Goal: Task Accomplishment & Management: Use online tool/utility

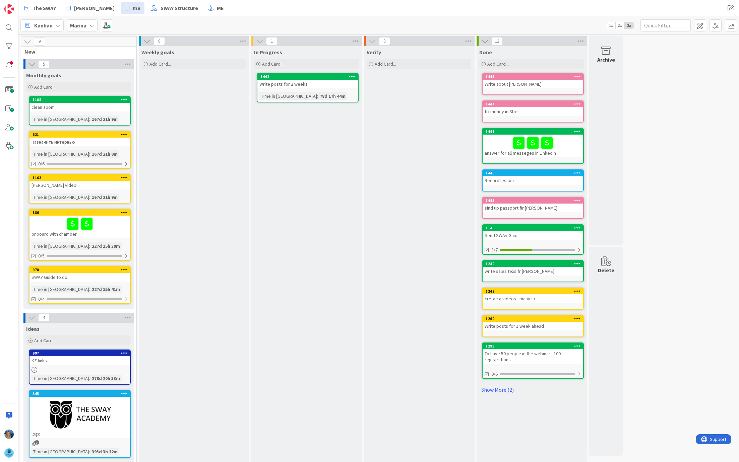
click at [91, 23] on icon at bounding box center [91, 25] width 5 height 5
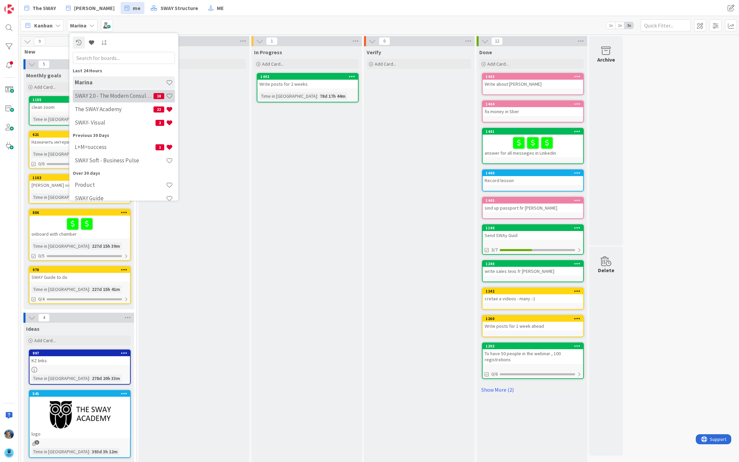
click at [128, 98] on h4 "SWAY 2.0 - The Modern Consulting Blueprint" at bounding box center [114, 96] width 79 height 7
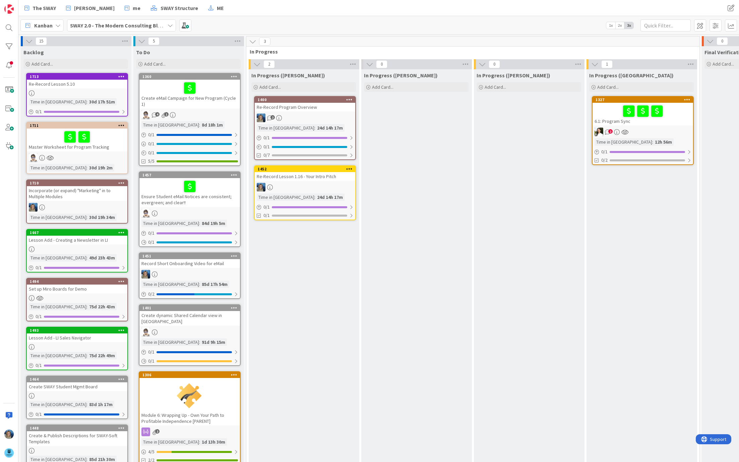
click at [281, 105] on div "Re-Record Program Overview" at bounding box center [305, 107] width 101 height 9
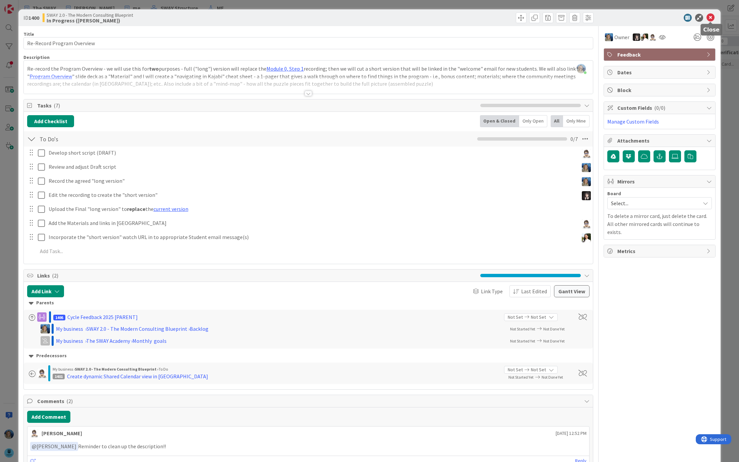
click at [712, 17] on icon at bounding box center [710, 18] width 8 height 8
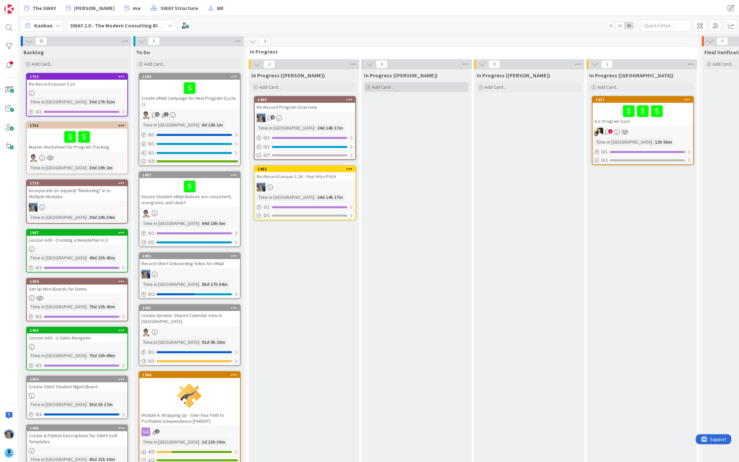
click at [381, 85] on span "Add Card..." at bounding box center [382, 87] width 21 height 6
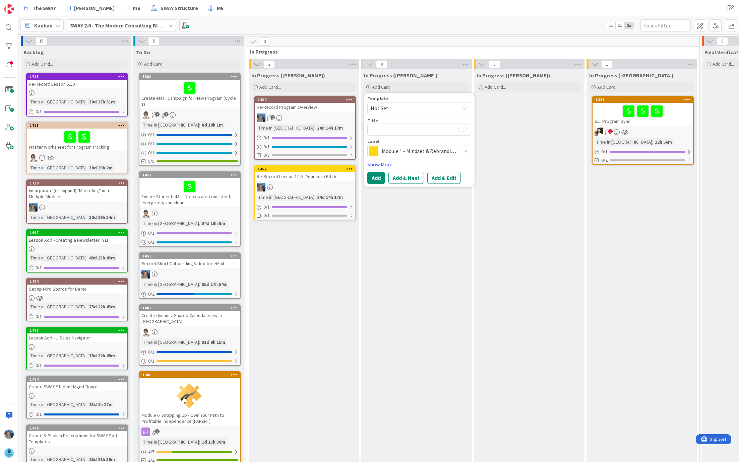
click at [118, 27] on b "SWAY 2.0 - The Modern Consulting Blueprint" at bounding box center [123, 25] width 106 height 7
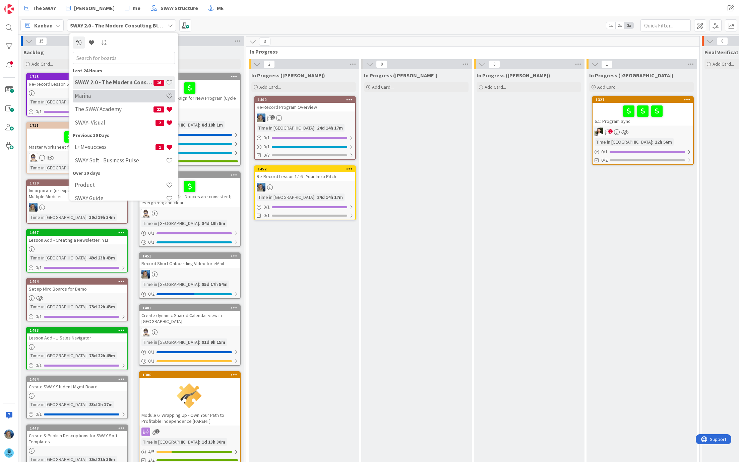
click at [108, 93] on h4 "Marina" at bounding box center [120, 96] width 91 height 7
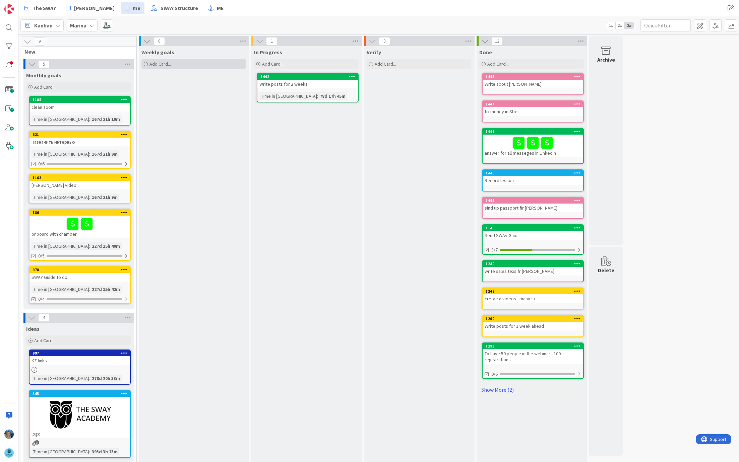
click at [171, 64] on div "Add Card..." at bounding box center [193, 64] width 105 height 10
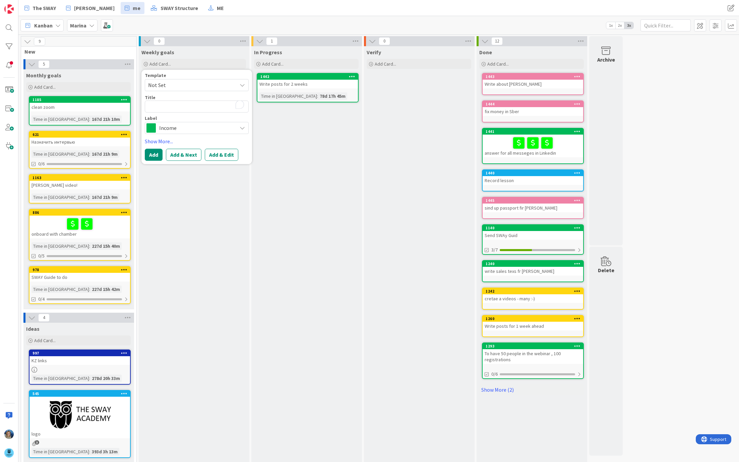
click at [168, 109] on textarea "To enrich screen reader interactions, please activate Accessibility in Grammarl…" at bounding box center [197, 107] width 104 height 12
type textarea "x"
type textarea "t"
type textarea "x"
type textarea "te"
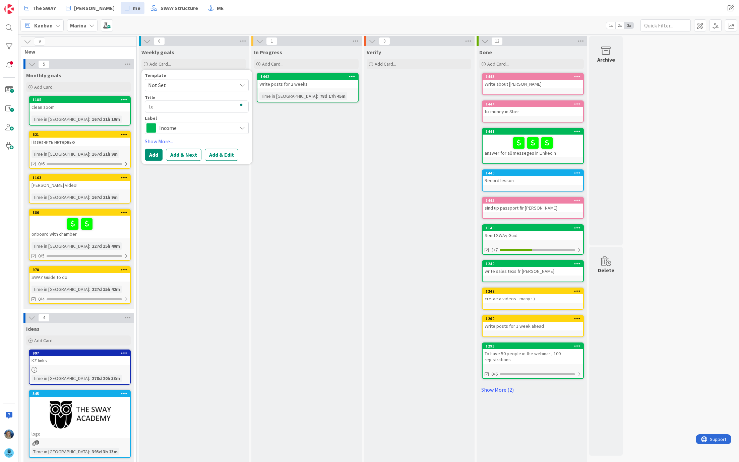
type textarea "x"
type textarea "tes"
type textarea "x"
type textarea "tesr"
type textarea "x"
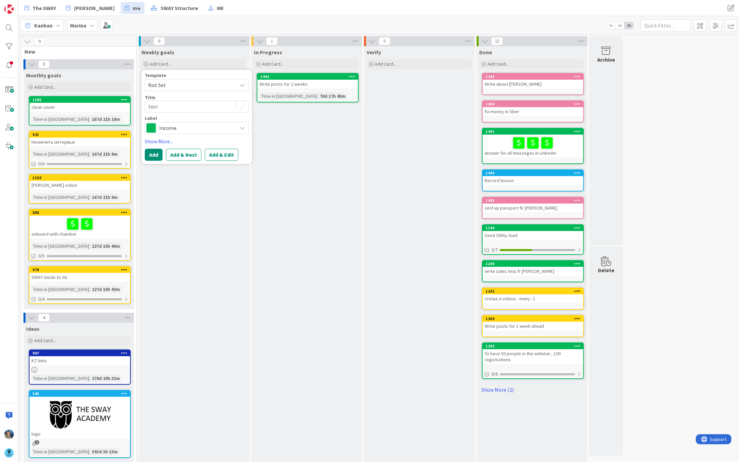
type textarea "tes"
type textarea "x"
type textarea "test"
click at [154, 155] on button "Add" at bounding box center [154, 155] width 18 height 12
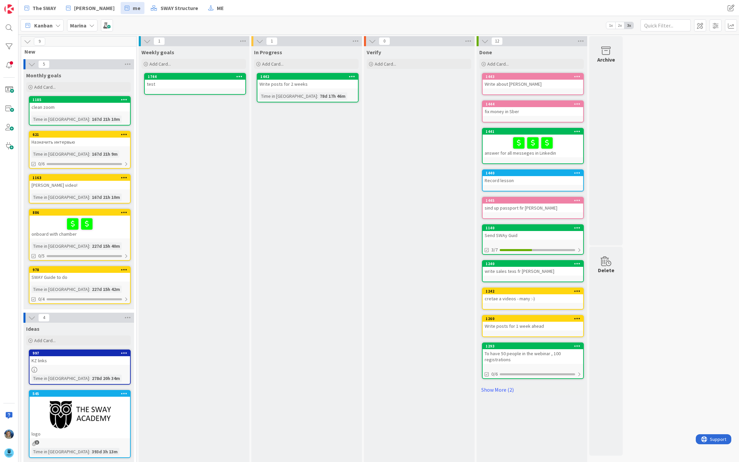
click at [172, 87] on div "test" at bounding box center [195, 84] width 101 height 9
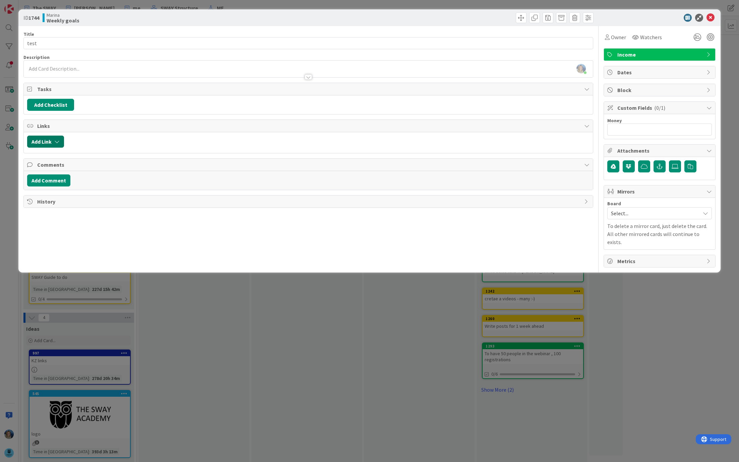
click at [53, 139] on button "Add Link" at bounding box center [45, 142] width 37 height 12
click at [64, 183] on span "Current Board" at bounding box center [52, 183] width 32 height 7
click at [66, 200] on span "Current Board" at bounding box center [80, 199] width 93 height 10
click at [76, 198] on input "text" at bounding box center [77, 199] width 94 height 12
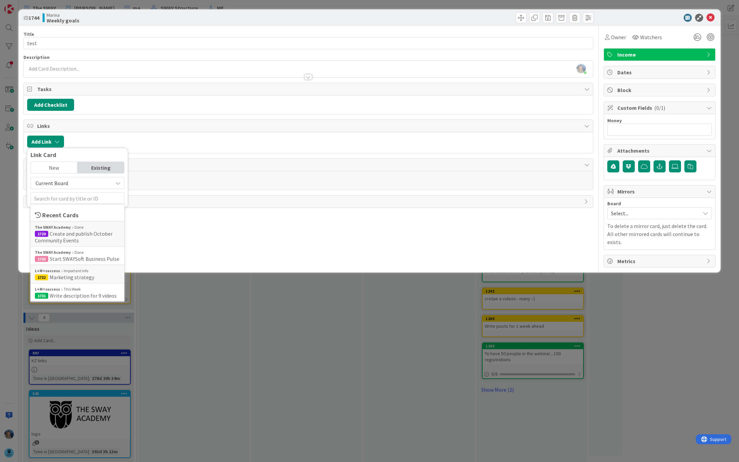
click at [201, 156] on div "Title 4 / 128 test Description [PERSON_NAME] just joined Owner Watchers Income …" at bounding box center [308, 147] width 570 height 242
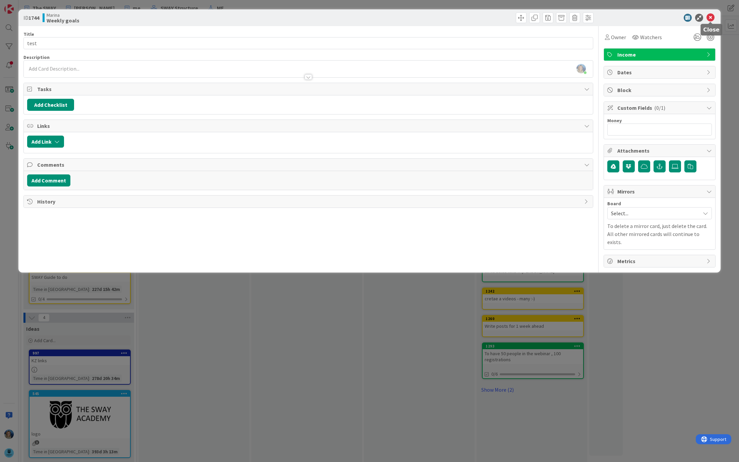
click at [710, 15] on icon at bounding box center [710, 18] width 8 height 8
